Goal: Navigation & Orientation: Find specific page/section

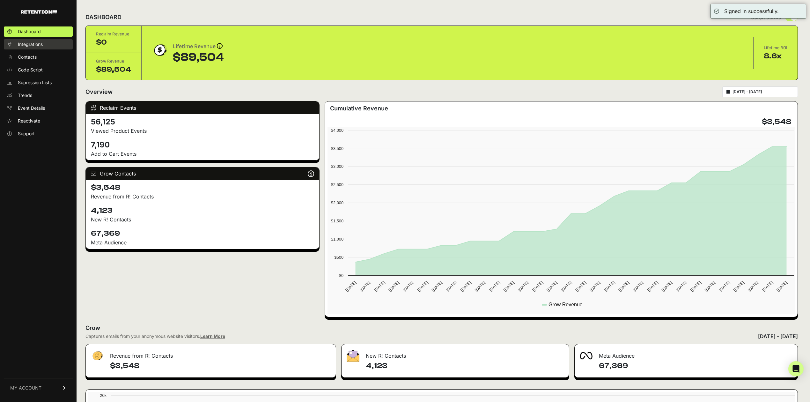
click at [32, 43] on span "Integrations" at bounding box center [30, 44] width 25 height 6
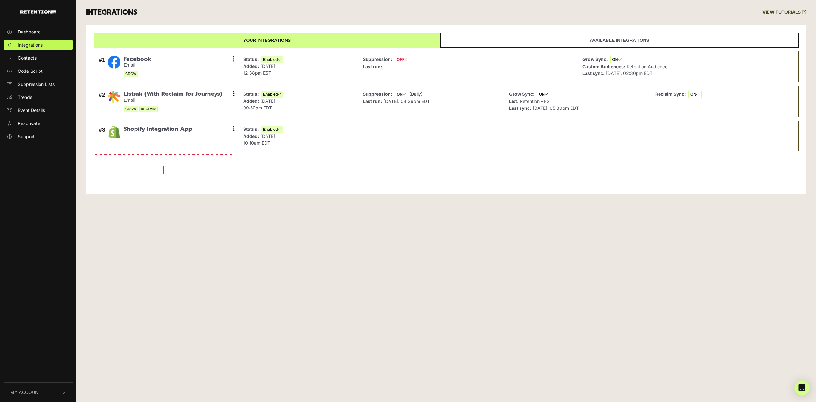
click at [427, 279] on div "Dashboard Integrations Contacts Code Script Suppression Lists Trends Event Deta…" at bounding box center [408, 201] width 816 height 402
drag, startPoint x: 498, startPoint y: 294, endPoint x: 557, endPoint y: 219, distance: 95.3
click at [499, 294] on div "Dashboard Integrations Contacts Code Script Suppression Lists Trends Event Deta…" at bounding box center [408, 201] width 816 height 402
click at [439, 225] on div "Dashboard Integrations Contacts Code Script Suppression Lists Trends Event Deta…" at bounding box center [408, 201] width 816 height 402
click at [520, 11] on div "INTEGRATIONS VIEW TUTORIALS" at bounding box center [446, 12] width 730 height 25
